Goal: Transaction & Acquisition: Book appointment/travel/reservation

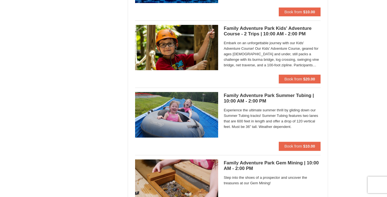
scroll to position [1178, 0]
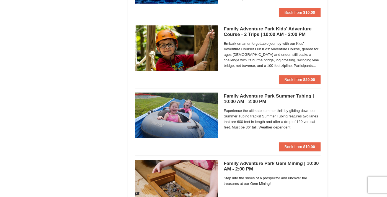
click at [235, 95] on h5 "Family Adventure Park Summer Tubing | 10:00 AM - 2:00 PM Massanutten Family Adv…" at bounding box center [271, 98] width 97 height 11
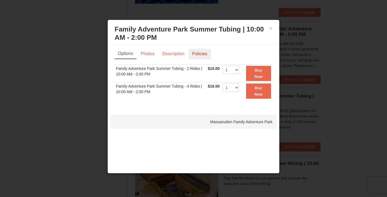
click at [203, 52] on link "Policies" at bounding box center [199, 54] width 22 height 11
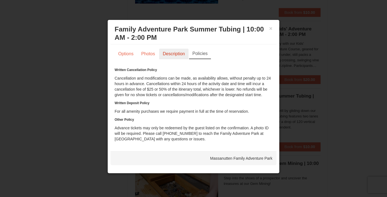
click at [174, 57] on link "Description" at bounding box center [173, 54] width 29 height 11
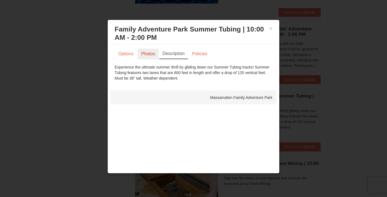
click at [143, 54] on link "Photos" at bounding box center [147, 54] width 21 height 11
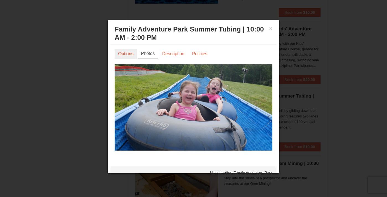
click at [130, 52] on link "Options" at bounding box center [125, 54] width 22 height 11
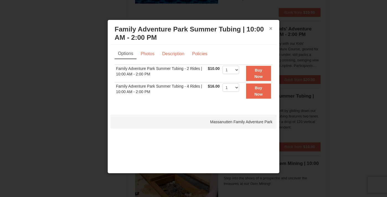
click at [272, 29] on button "×" at bounding box center [270, 29] width 3 height 6
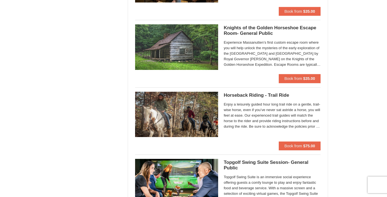
scroll to position [570, 0]
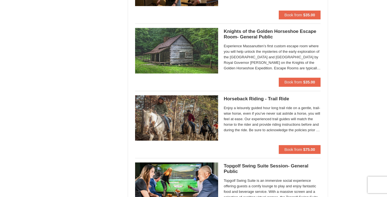
click at [277, 97] on h5 "Horseback Riding - Trail Ride Woodstone Meadows Stable and Petting Farm" at bounding box center [271, 99] width 97 height 6
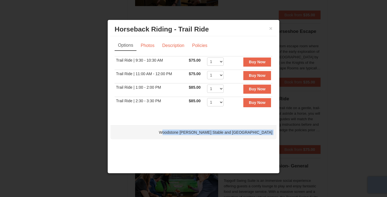
drag, startPoint x: 193, startPoint y: 66, endPoint x: 280, endPoint y: 66, distance: 87.1
click at [163, 47] on link "Description" at bounding box center [172, 45] width 29 height 11
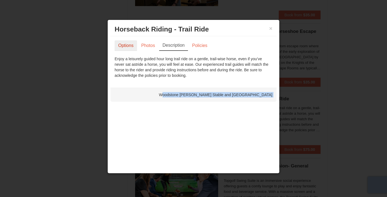
click at [130, 48] on link "Options" at bounding box center [125, 45] width 22 height 11
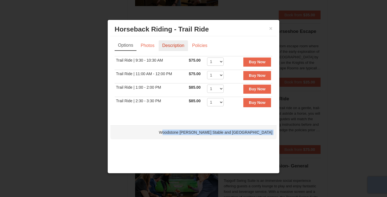
click at [176, 47] on link "Description" at bounding box center [172, 45] width 29 height 11
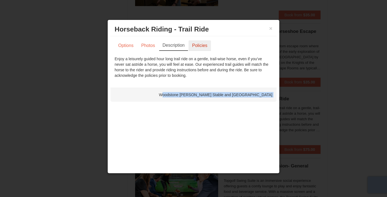
click at [199, 49] on link "Policies" at bounding box center [199, 45] width 22 height 11
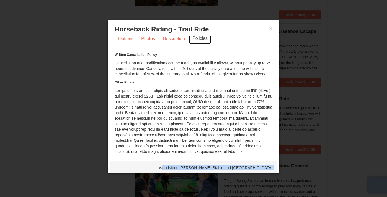
scroll to position [4, 0]
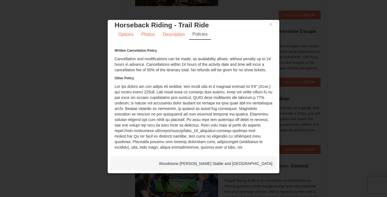
click at [207, 161] on div "Woodstone Meadows Stable and Petting Farm" at bounding box center [193, 164] width 166 height 14
drag, startPoint x: 196, startPoint y: 163, endPoint x: 274, endPoint y: 164, distance: 77.7
click at [274, 164] on div "Woodstone Meadows Stable and Petting Farm" at bounding box center [193, 164] width 166 height 14
copy div "Woodstone Meadows Stable and Petting Farm"
click at [272, 26] on div "× Horseback Riding - Trail Ride Woodstone Meadows Stable and Petting Farm" at bounding box center [193, 26] width 166 height 14
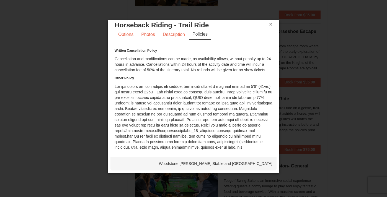
click at [269, 25] on button "×" at bounding box center [270, 25] width 3 height 6
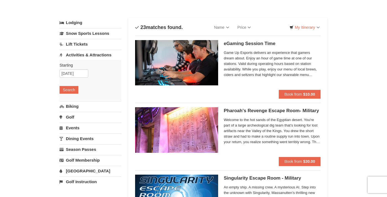
scroll to position [25, 0]
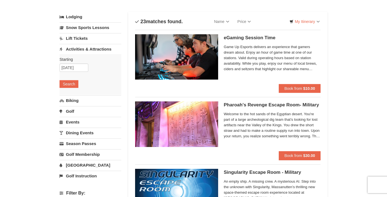
click at [81, 167] on link "[GEOGRAPHIC_DATA]" at bounding box center [90, 165] width 62 height 10
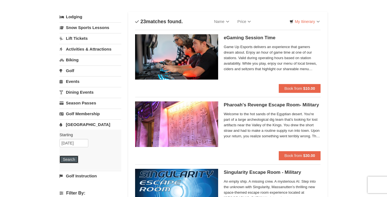
click at [64, 159] on button "Search" at bounding box center [68, 160] width 19 height 8
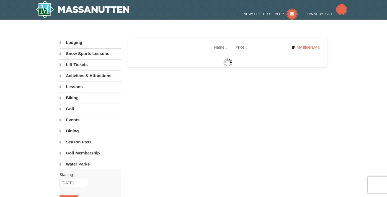
select select "10"
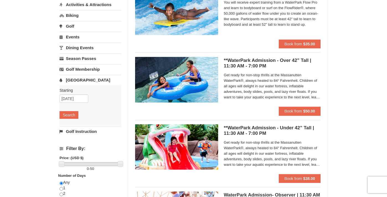
scroll to position [79, 0]
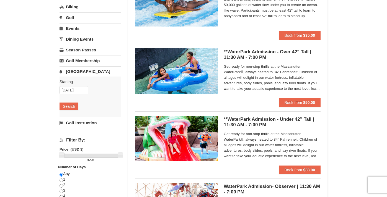
click at [271, 118] on h5 "**WaterPark Admission - Under 42” Tall | 11:30 AM - 7:00 PM Massanutten Indoor/…" at bounding box center [271, 122] width 97 height 11
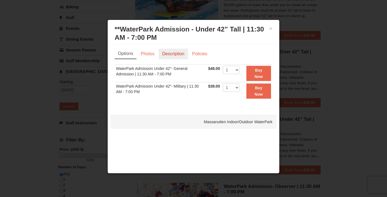
click at [174, 58] on link "Description" at bounding box center [172, 54] width 29 height 11
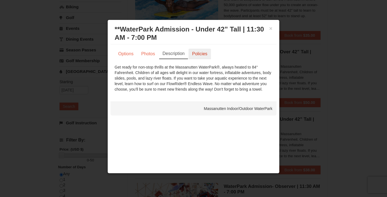
click at [201, 58] on link "Policies" at bounding box center [199, 54] width 22 height 11
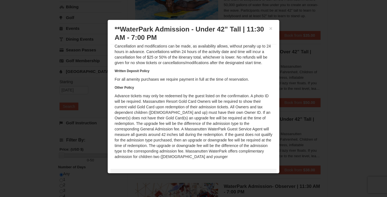
scroll to position [0, 0]
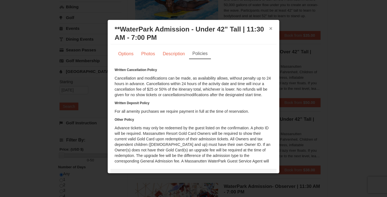
click at [270, 28] on button "×" at bounding box center [270, 29] width 3 height 6
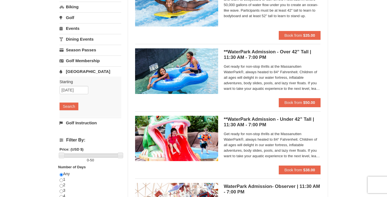
click at [201, 60] on img at bounding box center [176, 70] width 83 height 45
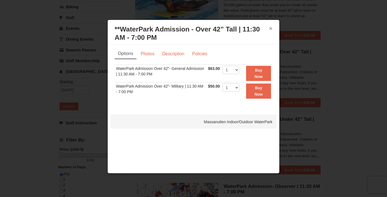
click at [269, 29] on button "×" at bounding box center [270, 29] width 3 height 6
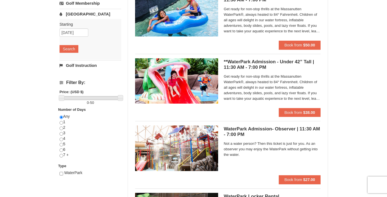
scroll to position [146, 0]
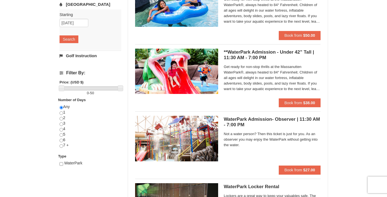
click at [176, 143] on img at bounding box center [176, 138] width 83 height 45
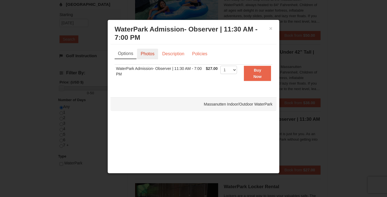
click at [149, 53] on link "Photos" at bounding box center [147, 54] width 21 height 11
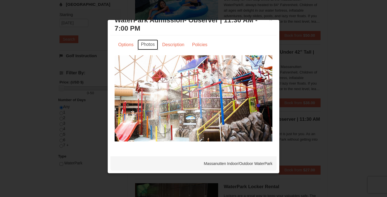
scroll to position [0, 0]
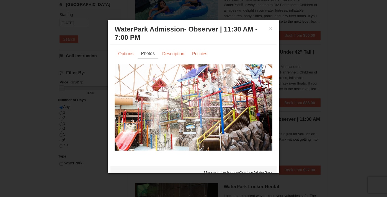
click at [268, 31] on h3 "WaterPark Admission- Observer | 11:30 AM - 7:00 PM Massanutten Indoor/Outdoor W…" at bounding box center [193, 33] width 158 height 17
click at [272, 28] on div "× WaterPark Admission- Observer | 11:30 AM - 7:00 PM Massanutten Indoor/Outdoor…" at bounding box center [193, 34] width 166 height 22
click at [270, 30] on button "×" at bounding box center [270, 29] width 3 height 6
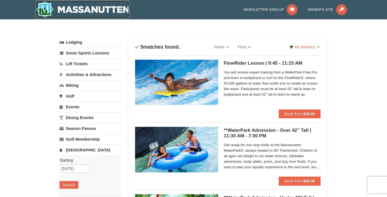
click at [76, 12] on img at bounding box center [82, 10] width 93 height 18
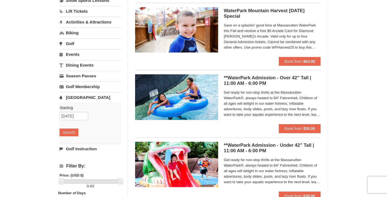
scroll to position [53, 0]
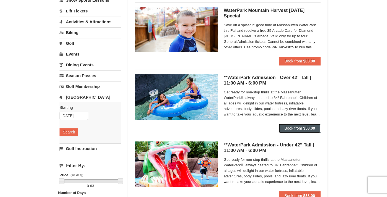
click at [302, 129] on button "Book from $50.00" at bounding box center [299, 128] width 42 height 9
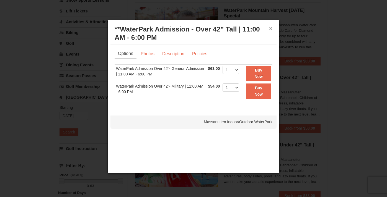
click at [270, 30] on button "×" at bounding box center [270, 29] width 3 height 6
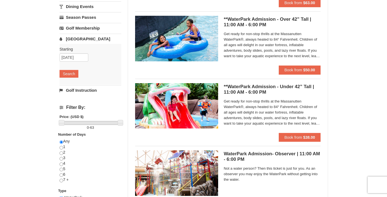
scroll to position [0, 0]
